Goal: Communication & Community: Participate in discussion

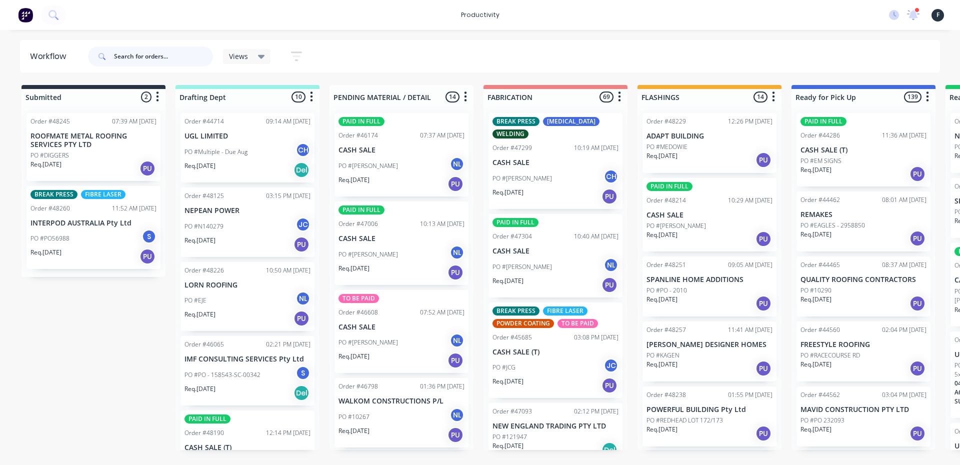
click at [186, 59] on input "text" at bounding box center [163, 57] width 99 height 20
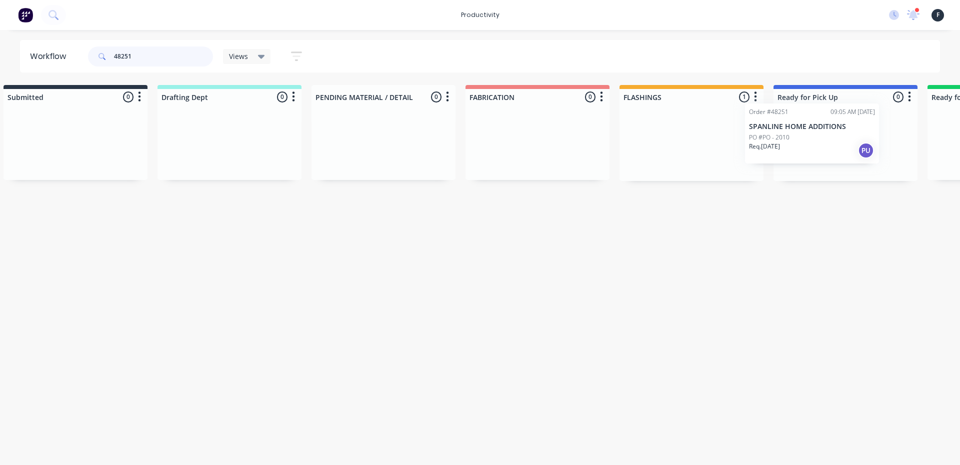
drag, startPoint x: 710, startPoint y: 149, endPoint x: 826, endPoint y: 136, distance: 116.3
click at [826, 136] on div "Submitted 0 Sort By Created date Required date Order number Customer name Most …" at bounding box center [808, 133] width 1668 height 96
type input "48251"
click at [824, 137] on p "SPANLINE HOME ADDITIONS" at bounding box center [845, 136] width 126 height 9
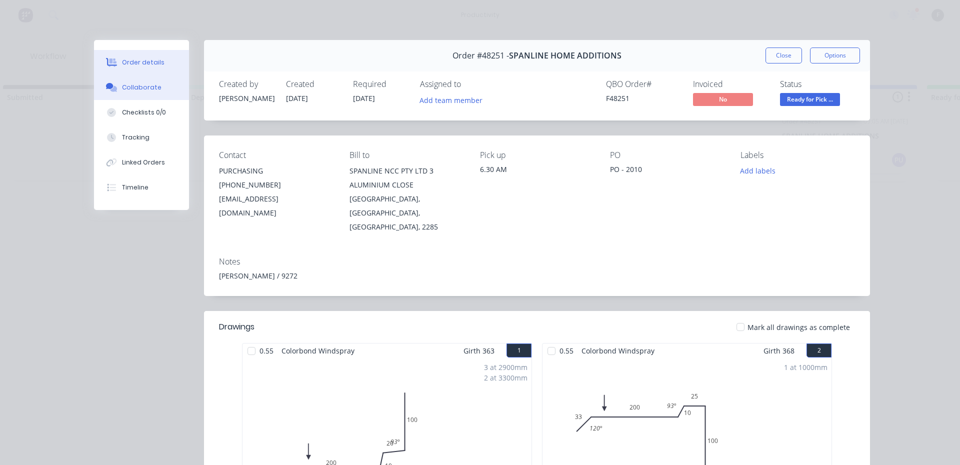
click at [147, 84] on div "Collaborate" at bounding box center [142, 87] width 40 height 9
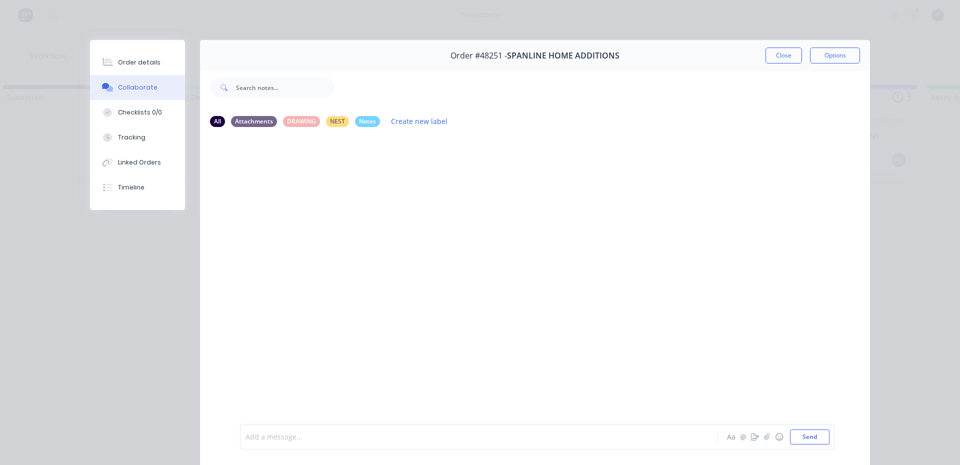
click at [565, 433] on div at bounding box center [465, 437] width 438 height 11
click at [777, 61] on button "Close" at bounding box center [784, 56] width 37 height 16
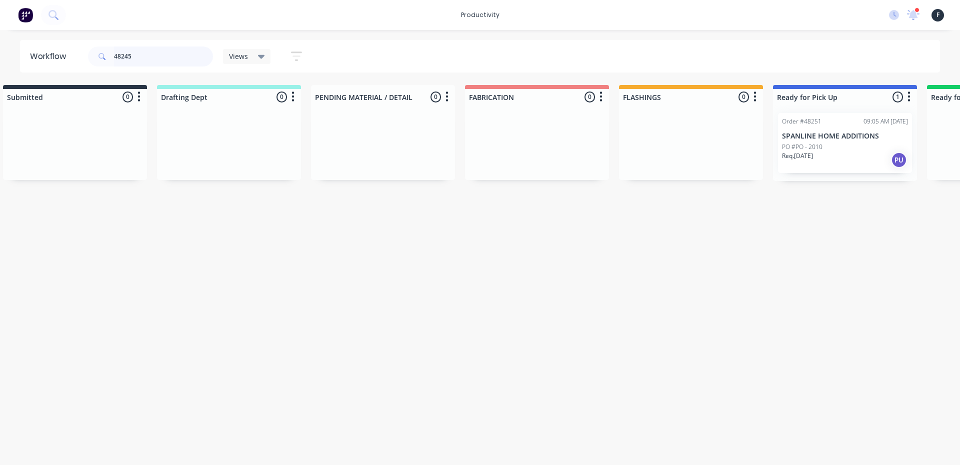
scroll to position [0, 0]
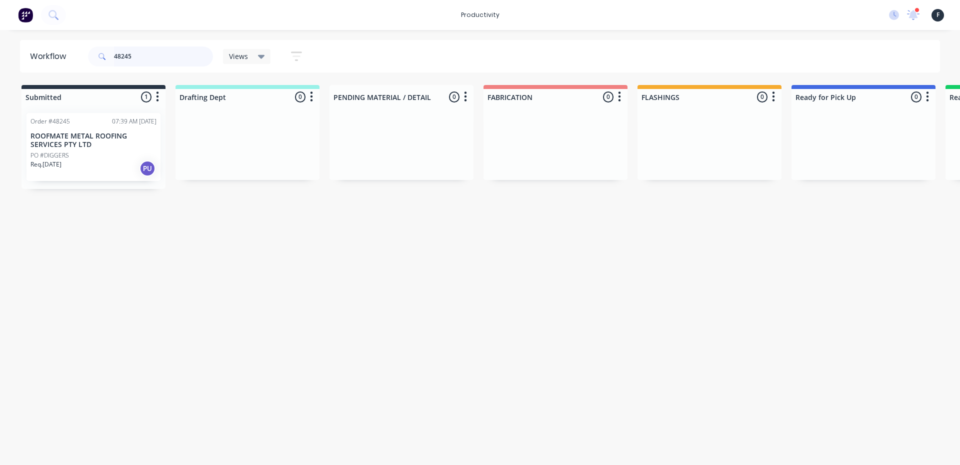
type input "48245"
click at [90, 160] on div "Req. [DATE] PU" at bounding box center [94, 168] width 126 height 17
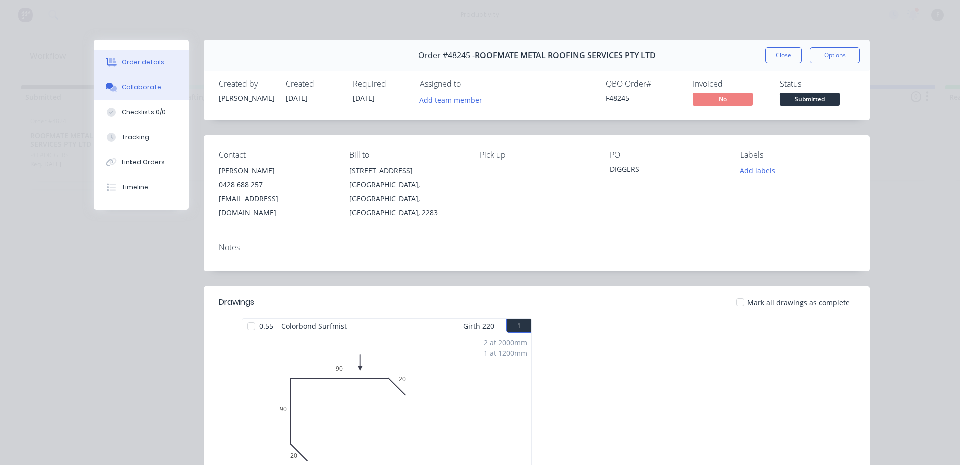
drag, startPoint x: 150, startPoint y: 84, endPoint x: 162, endPoint y: 87, distance: 12.5
click at [149, 83] on div "Collaborate" at bounding box center [142, 87] width 40 height 9
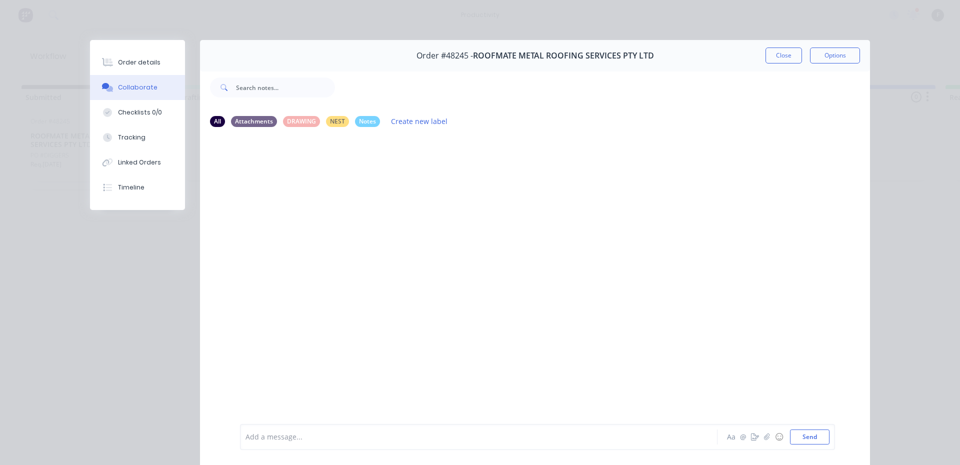
click at [399, 442] on div at bounding box center [465, 437] width 438 height 11
click at [784, 55] on button "Close" at bounding box center [784, 56] width 37 height 16
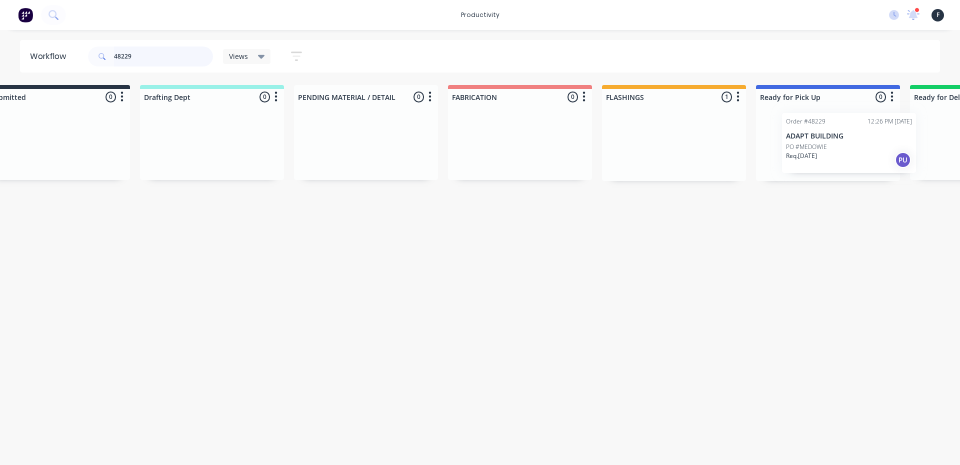
scroll to position [0, 81]
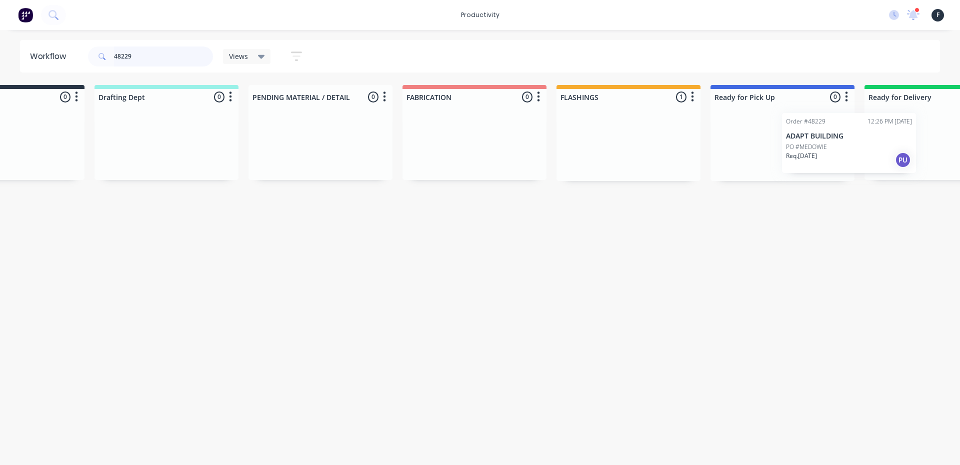
drag, startPoint x: 690, startPoint y: 150, endPoint x: 827, endPoint y: 150, distance: 137.1
click at [831, 150] on div "Submitted 0 Sort By Created date Required date Order number Customer name Most …" at bounding box center [745, 133] width 1668 height 96
type input "48229"
click at [777, 147] on div "PO #MEDOWIE" at bounding box center [783, 147] width 126 height 9
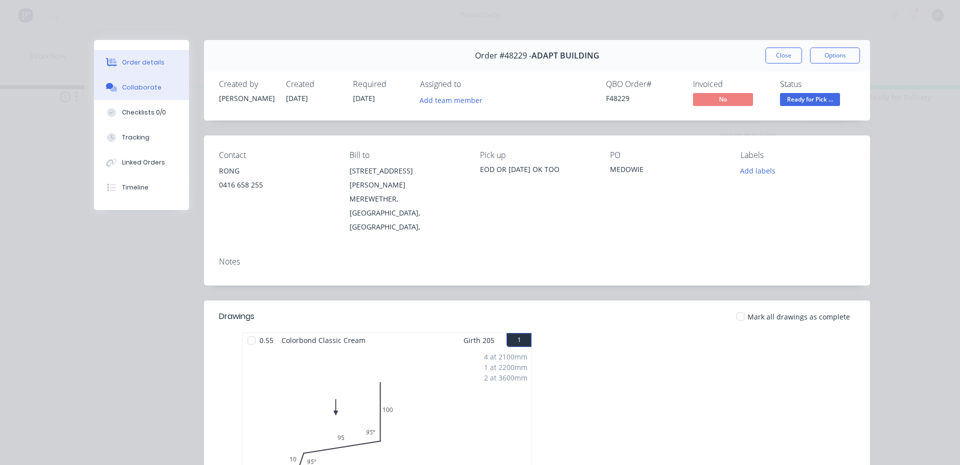
click at [131, 93] on button "Collaborate" at bounding box center [141, 87] width 95 height 25
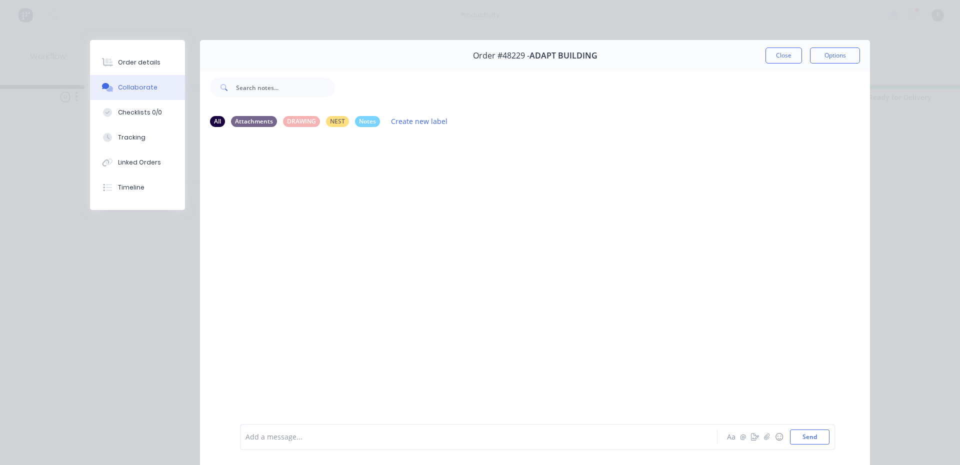
click at [401, 431] on div "Add a message..." at bounding box center [465, 437] width 438 height 15
click at [784, 54] on button "Close" at bounding box center [784, 56] width 37 height 16
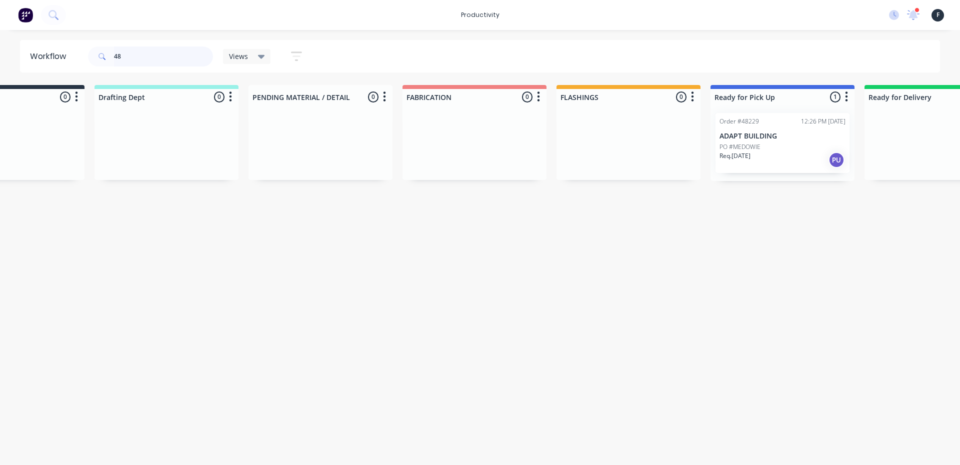
type input "4"
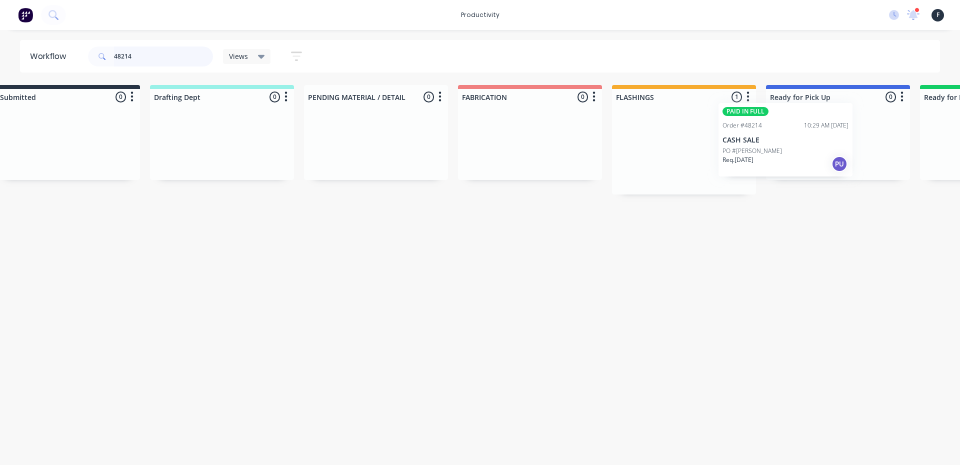
drag, startPoint x: 712, startPoint y: 154, endPoint x: 799, endPoint y: 142, distance: 87.4
click at [794, 143] on div "Submitted 0 Sort By Created date Required date Order number Customer name Most …" at bounding box center [801, 140] width 1668 height 110
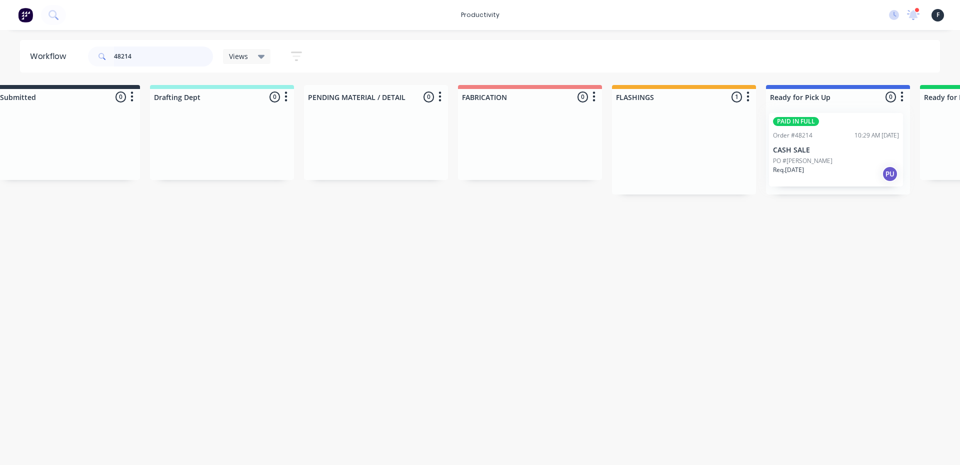
scroll to position [0, 28]
type input "48214"
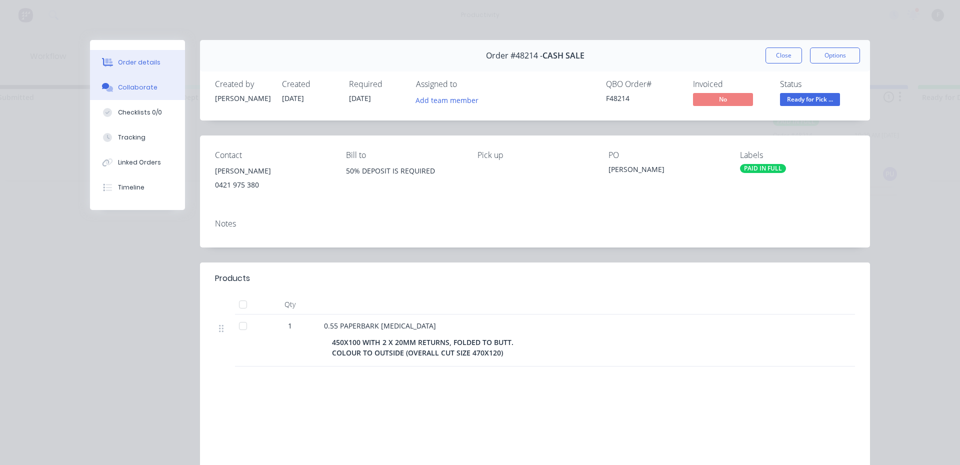
click at [156, 87] on button "Collaborate" at bounding box center [137, 87] width 95 height 25
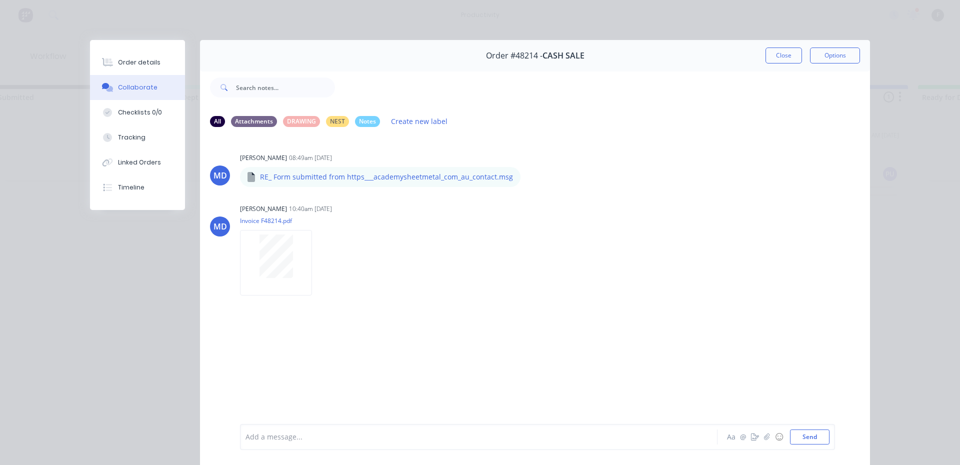
click at [509, 441] on div at bounding box center [465, 437] width 438 height 11
